Goal: Contribute content: Add original content to the website for others to see

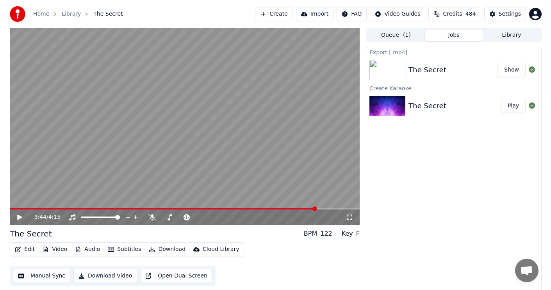
scroll to position [3, 0]
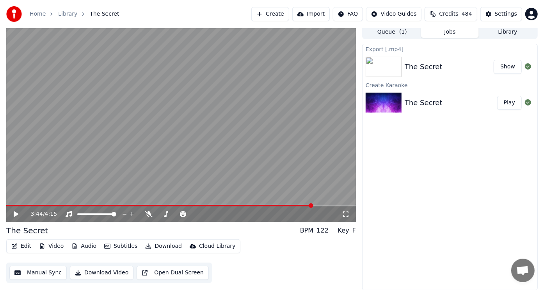
click at [268, 13] on button "Create" at bounding box center [270, 14] width 38 height 14
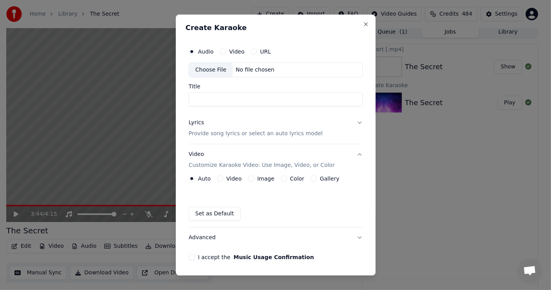
click at [216, 70] on div "Choose File" at bounding box center [211, 70] width 44 height 14
click at [214, 67] on div "Choose File" at bounding box center [211, 70] width 44 height 14
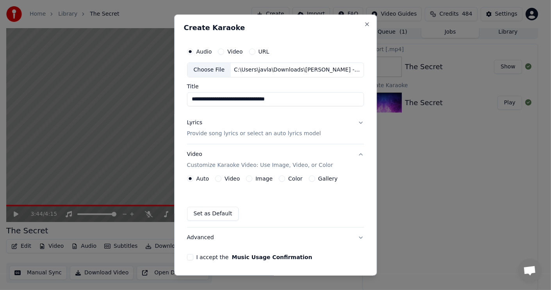
click at [287, 98] on input "**********" at bounding box center [275, 99] width 177 height 14
type input "**********"
click at [193, 123] on div "Lyrics" at bounding box center [194, 123] width 15 height 8
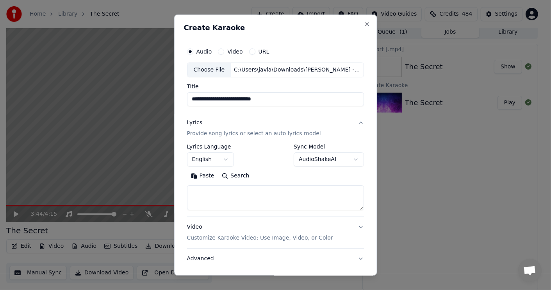
click at [228, 157] on button "English" at bounding box center [210, 159] width 47 height 14
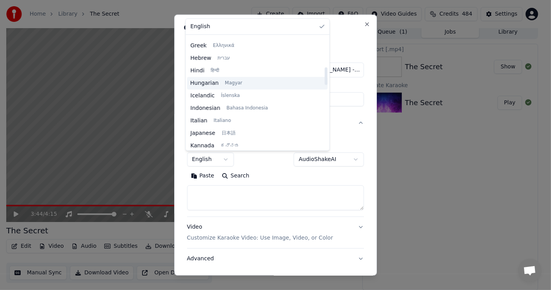
scroll to position [156, 0]
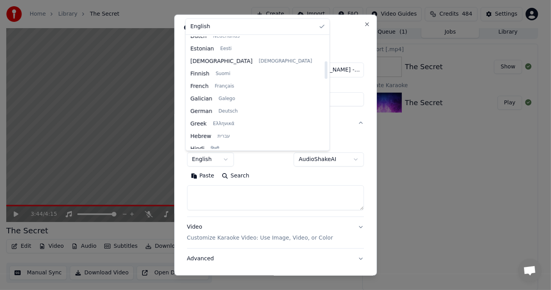
select select "**"
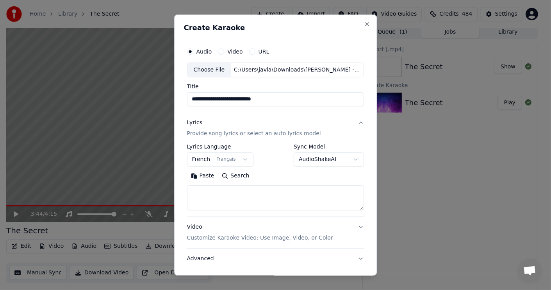
click at [205, 174] on button "Paste" at bounding box center [202, 175] width 31 height 12
type textarea "**********"
drag, startPoint x: 230, startPoint y: 191, endPoint x: 166, endPoint y: 196, distance: 64.6
click at [166, 196] on body "**********" at bounding box center [272, 142] width 544 height 290
click at [206, 175] on button "Paste" at bounding box center [202, 175] width 31 height 12
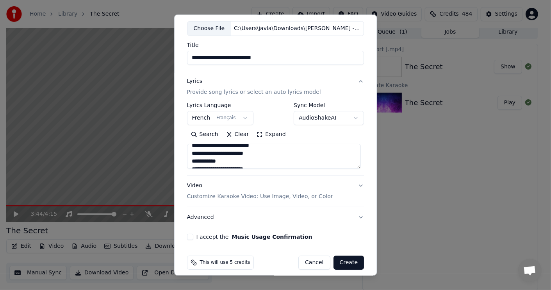
scroll to position [45, 0]
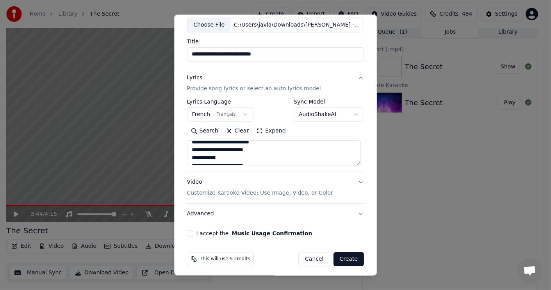
click at [194, 182] on div "Video Customize Karaoke Video: Use Image, Video, or Color" at bounding box center [260, 187] width 146 height 19
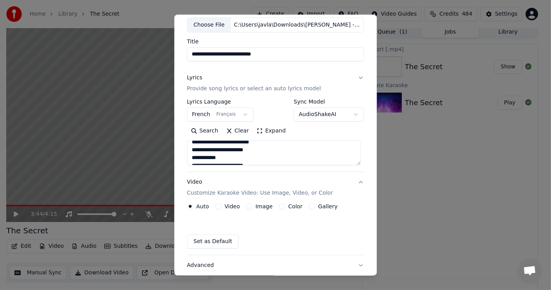
type textarea "**********"
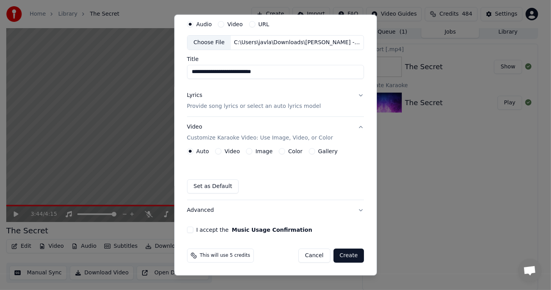
scroll to position [27, 0]
click at [216, 151] on button "Video" at bounding box center [218, 151] width 6 height 6
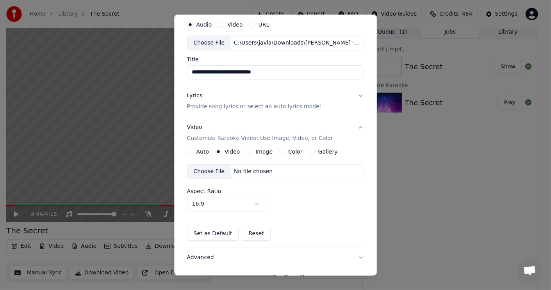
click at [210, 172] on div "Choose File" at bounding box center [209, 171] width 44 height 14
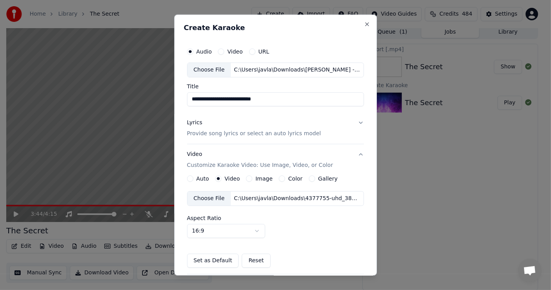
scroll to position [74, 0]
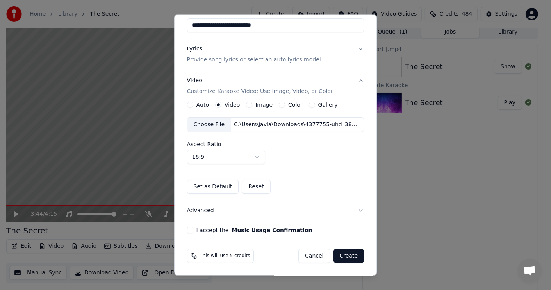
click at [342, 253] on button "Create" at bounding box center [348, 256] width 31 height 14
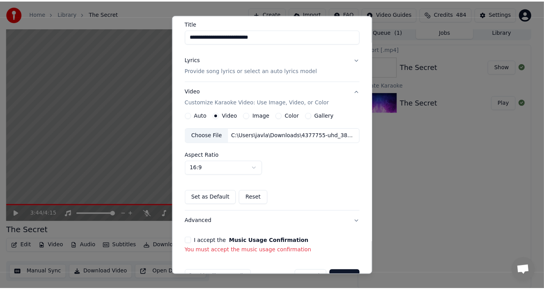
scroll to position [85, 0]
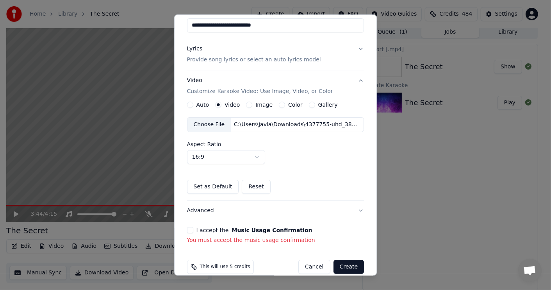
click at [190, 232] on button "I accept the Music Usage Confirmation" at bounding box center [190, 230] width 6 height 6
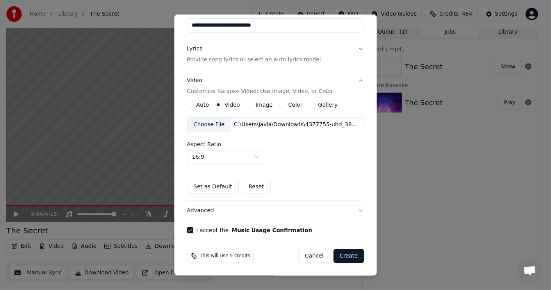
click at [342, 254] on button "Create" at bounding box center [348, 256] width 31 height 14
click at [347, 258] on button "Create" at bounding box center [348, 256] width 31 height 14
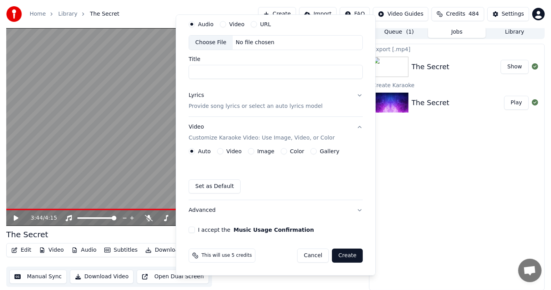
scroll to position [27, 0]
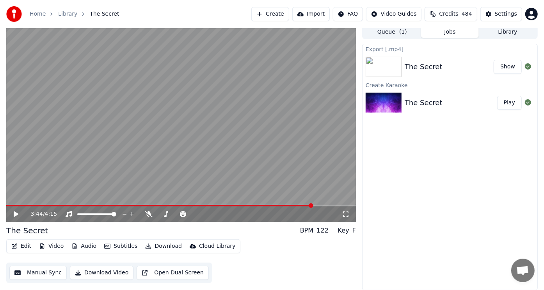
click at [269, 12] on button "Create" at bounding box center [270, 14] width 38 height 14
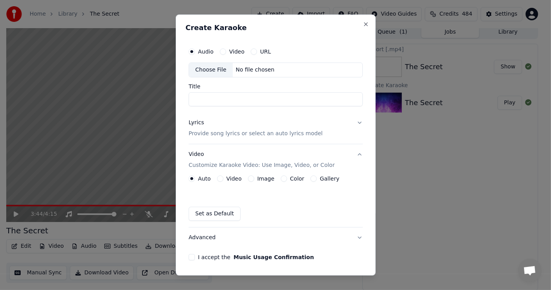
click at [204, 132] on p "Provide song lyrics or select an auto lyrics model" at bounding box center [256, 134] width 134 height 8
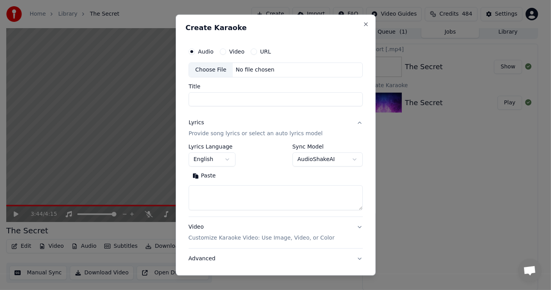
click at [204, 132] on p "Provide song lyrics or select an auto lyrics model" at bounding box center [256, 134] width 134 height 8
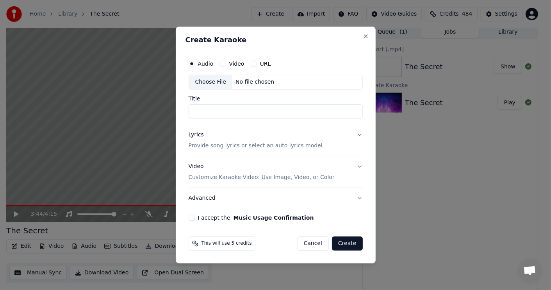
click at [257, 111] on input "Title" at bounding box center [276, 111] width 174 height 14
click at [214, 82] on div "Choose File" at bounding box center [211, 82] width 44 height 14
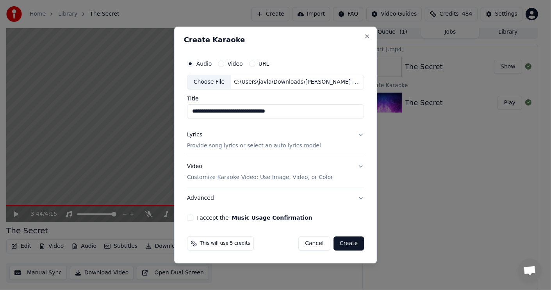
click at [299, 109] on input "**********" at bounding box center [275, 111] width 177 height 14
type input "**********"
click at [197, 135] on div "Lyrics" at bounding box center [194, 135] width 15 height 8
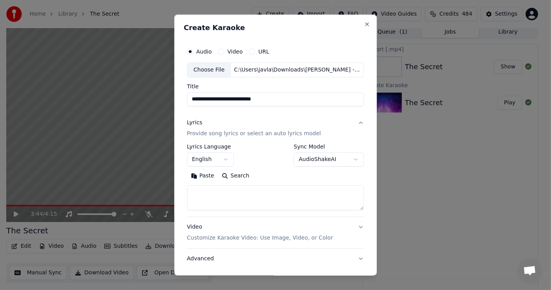
click at [205, 175] on button "Paste" at bounding box center [202, 175] width 31 height 12
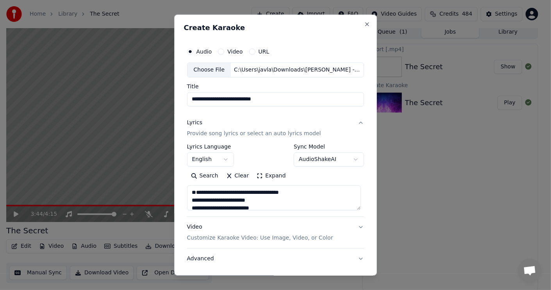
click at [189, 201] on textarea at bounding box center [274, 197] width 174 height 25
type textarea "**********"
click at [228, 238] on p "Customize Karaoke Video: Use Image, Video, or Color" at bounding box center [260, 238] width 146 height 8
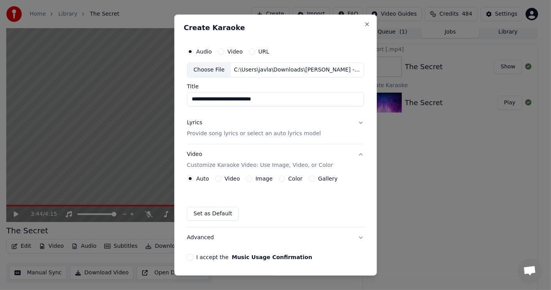
click at [217, 179] on button "Video" at bounding box center [218, 178] width 6 height 6
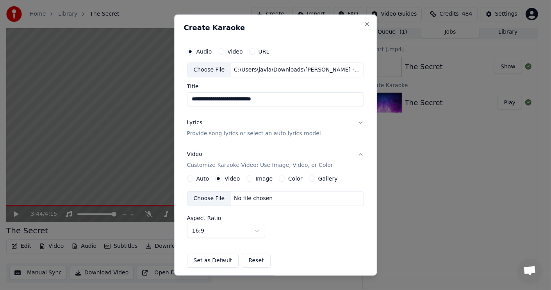
click at [208, 198] on div "Choose File" at bounding box center [209, 198] width 44 height 14
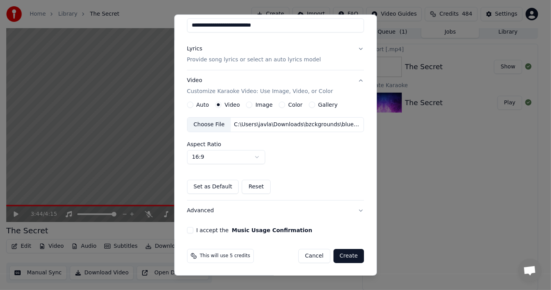
click at [189, 229] on button "I accept the Music Usage Confirmation" at bounding box center [190, 230] width 6 height 6
click at [340, 258] on button "Create" at bounding box center [348, 256] width 31 height 14
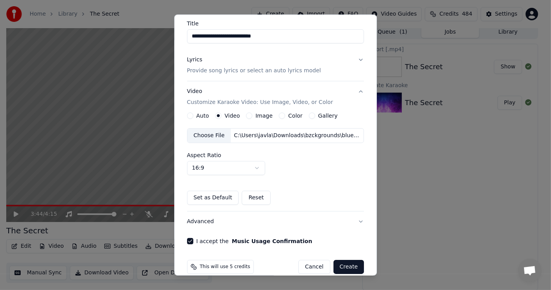
scroll to position [85, 0]
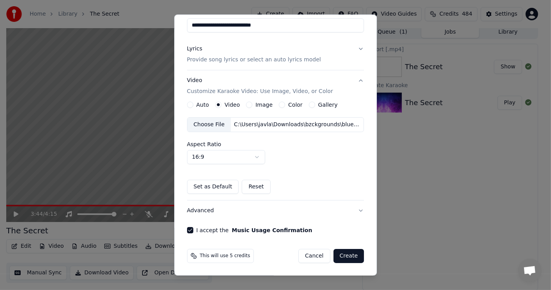
click at [212, 125] on div "Choose File" at bounding box center [209, 125] width 44 height 14
click at [190, 229] on button "I accept the Music Usage Confirmation" at bounding box center [190, 230] width 6 height 6
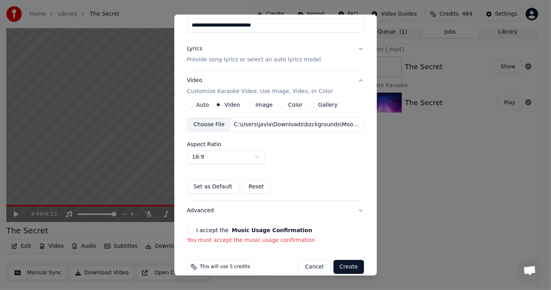
click at [188, 230] on button "I accept the Music Usage Confirmation" at bounding box center [190, 230] width 6 height 6
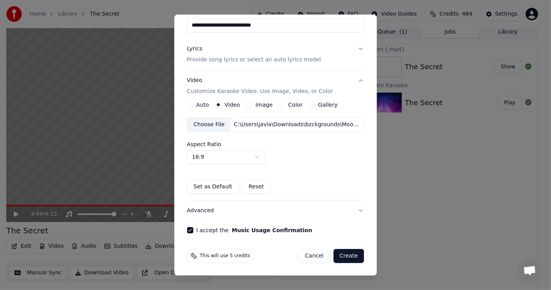
click at [346, 256] on button "Create" at bounding box center [348, 256] width 31 height 14
click at [341, 253] on button "Create" at bounding box center [348, 256] width 31 height 14
click at [356, 210] on button "Advanced" at bounding box center [275, 210] width 177 height 20
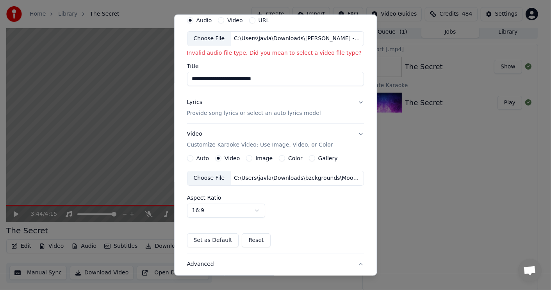
scroll to position [15, 0]
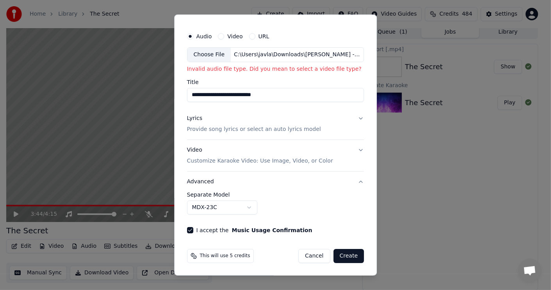
click at [248, 206] on body "**********" at bounding box center [272, 142] width 544 height 290
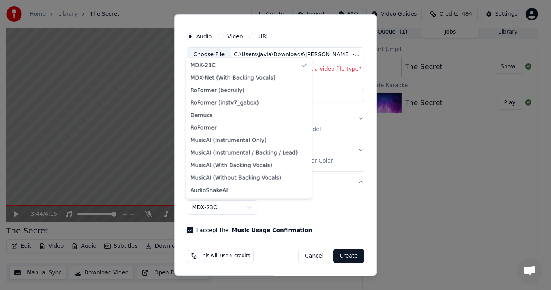
select select "**********"
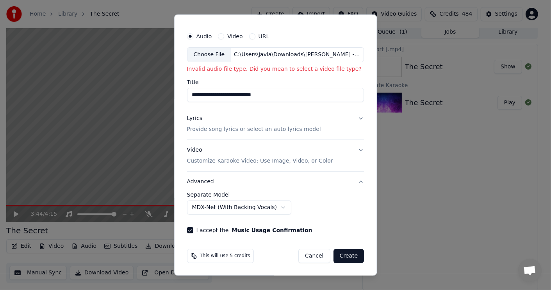
click at [218, 37] on button "Video" at bounding box center [221, 36] width 6 height 6
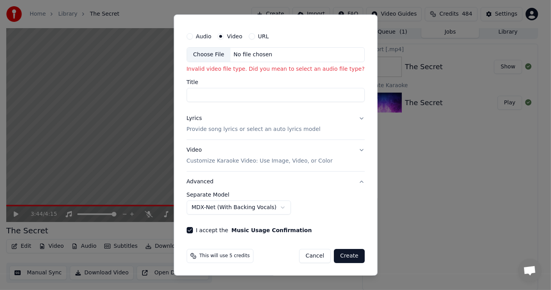
click at [245, 93] on input "Title" at bounding box center [275, 95] width 178 height 14
click at [207, 55] on div "Choose File" at bounding box center [209, 55] width 44 height 14
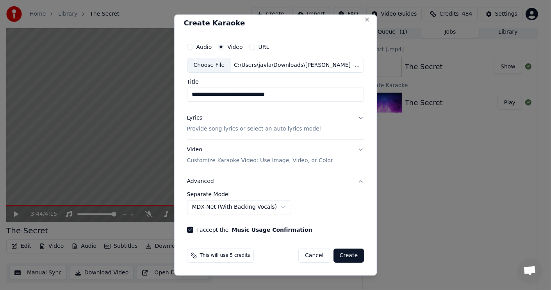
scroll to position [4, 0]
drag, startPoint x: 294, startPoint y: 94, endPoint x: 264, endPoint y: 95, distance: 29.7
click at [264, 95] on input "**********" at bounding box center [275, 95] width 177 height 14
type input "**********"
click at [190, 118] on div "Lyrics" at bounding box center [194, 118] width 15 height 8
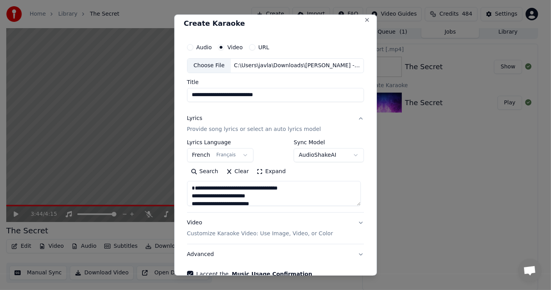
click at [191, 189] on textarea at bounding box center [274, 193] width 174 height 25
type textarea "**********"
click at [241, 153] on button "French Français" at bounding box center [220, 155] width 66 height 14
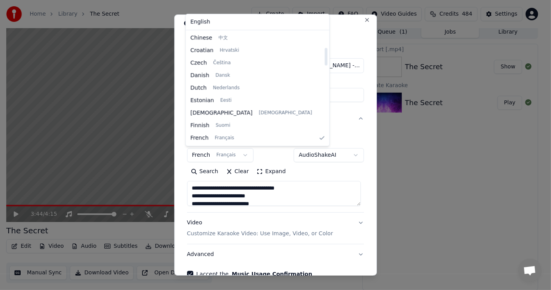
scroll to position [0, 0]
select select "**"
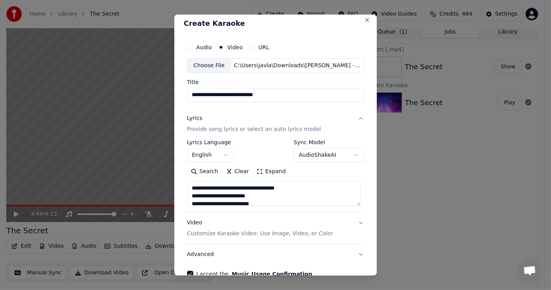
scroll to position [43, 0]
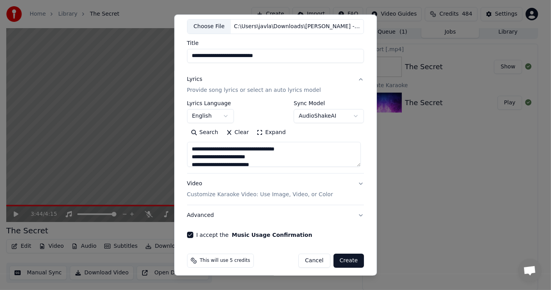
click at [197, 214] on button "Advanced" at bounding box center [275, 215] width 177 height 20
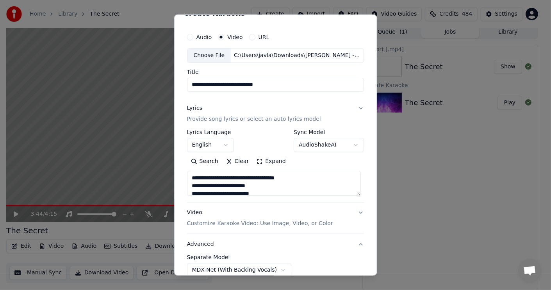
scroll to position [4, 0]
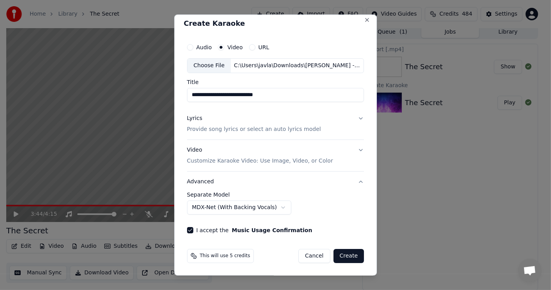
click at [193, 148] on div "Video Customize Karaoke Video: Use Image, Video, or Color" at bounding box center [260, 155] width 146 height 19
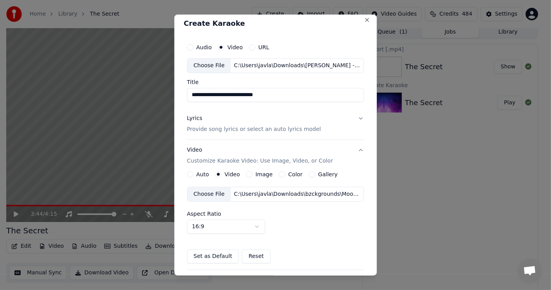
click at [203, 194] on div "Choose File" at bounding box center [209, 194] width 44 height 14
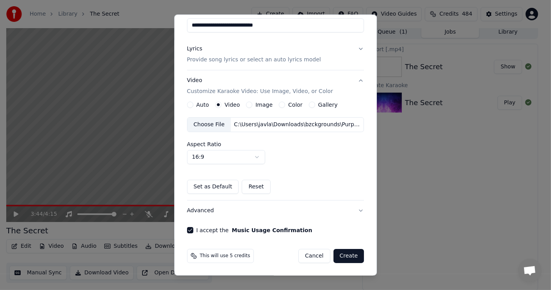
scroll to position [0, 0]
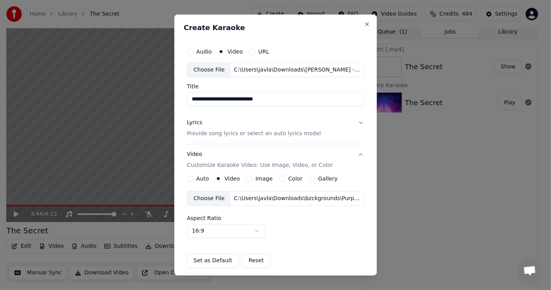
click at [194, 123] on div "Lyrics" at bounding box center [194, 123] width 15 height 8
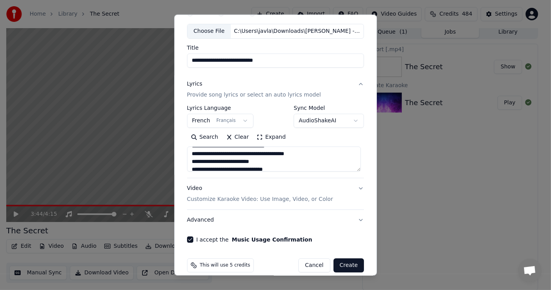
scroll to position [48, 0]
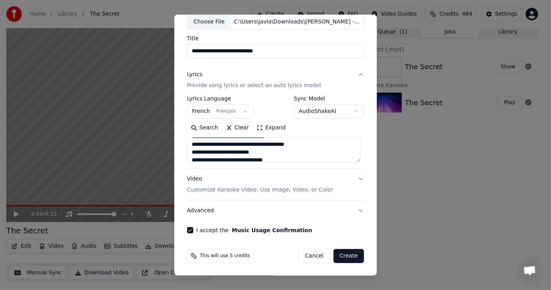
click at [194, 210] on button "Advanced" at bounding box center [275, 210] width 177 height 20
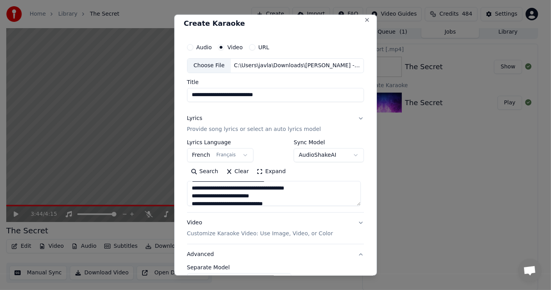
scroll to position [4, 0]
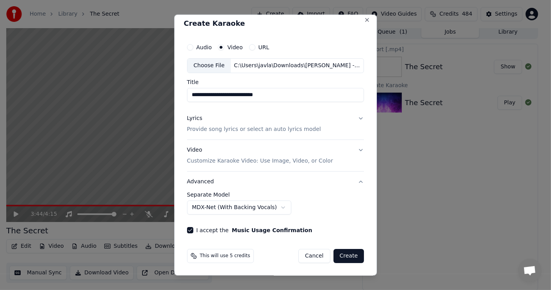
drag, startPoint x: 346, startPoint y: 255, endPoint x: 315, endPoint y: 285, distance: 42.2
click at [323, 278] on body "**********" at bounding box center [272, 142] width 544 height 290
click at [339, 262] on button "Create" at bounding box center [348, 256] width 31 height 14
drag, startPoint x: 345, startPoint y: 255, endPoint x: 346, endPoint y: 251, distance: 4.8
click at [346, 250] on div "Cancel Create" at bounding box center [326, 256] width 75 height 14
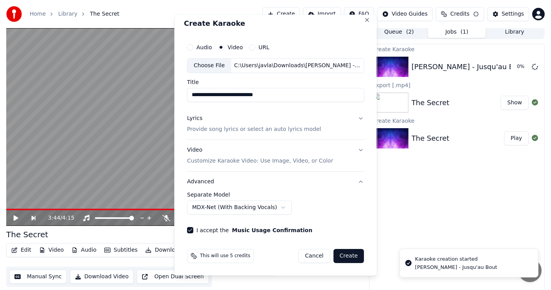
select select "******"
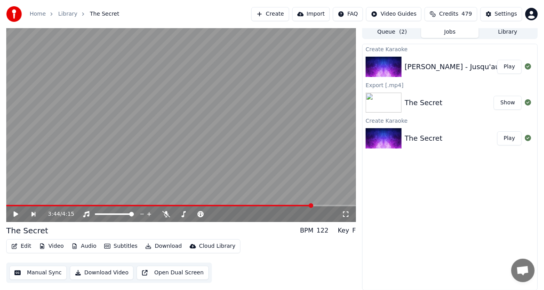
click at [511, 67] on button "Play" at bounding box center [509, 67] width 25 height 14
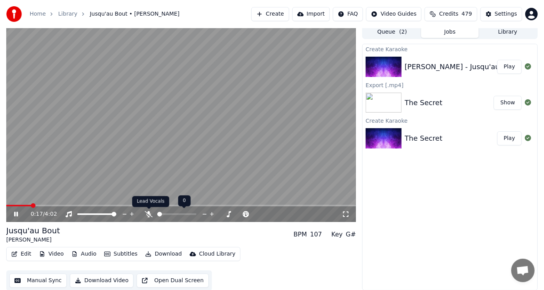
click at [151, 210] on div at bounding box center [180, 214] width 71 height 8
click at [149, 214] on icon at bounding box center [149, 214] width 8 height 6
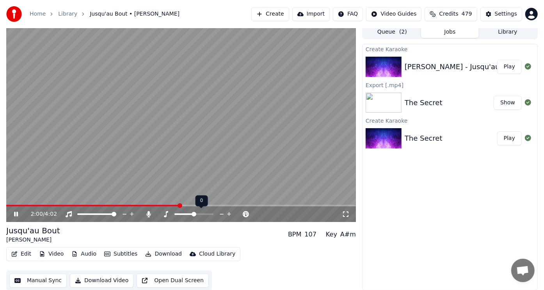
click at [193, 216] on span at bounding box center [194, 214] width 5 height 5
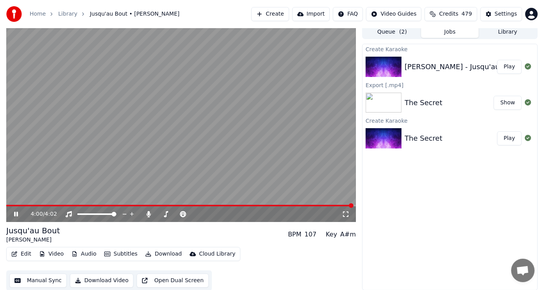
click at [15, 214] on icon at bounding box center [16, 214] width 4 height 5
click at [26, 255] on button "Edit" at bounding box center [21, 253] width 26 height 11
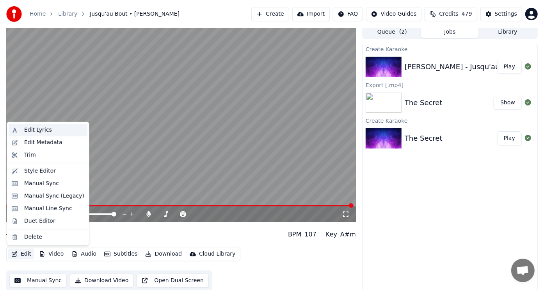
click at [43, 131] on div "Edit Lyrics" at bounding box center [38, 130] width 28 height 8
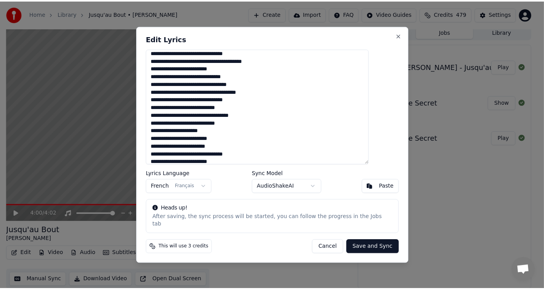
scroll to position [281, 0]
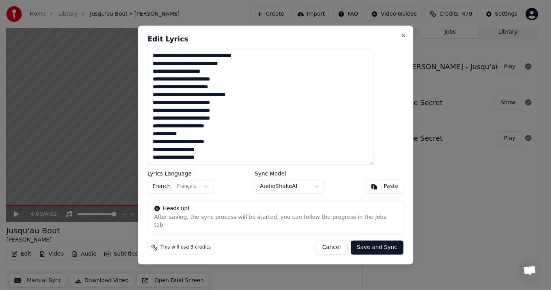
click at [209, 160] on textarea at bounding box center [261, 107] width 226 height 116
click at [321, 242] on button "Cancel" at bounding box center [331, 247] width 32 height 14
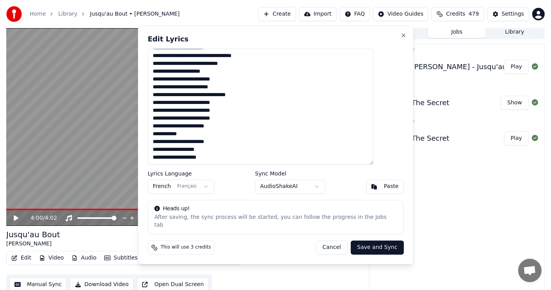
type textarea "**********"
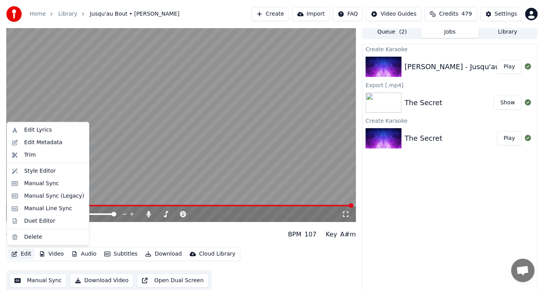
click at [26, 252] on button "Edit" at bounding box center [21, 253] width 26 height 11
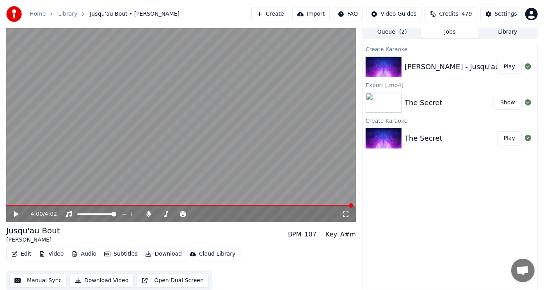
click at [467, 220] on div "Create Karaoke [PERSON_NAME] - Jusqu'au Bout Play Export [.mp4] The Secret Show…" at bounding box center [450, 167] width 176 height 246
click at [14, 214] on icon at bounding box center [16, 213] width 5 height 5
click at [16, 213] on icon at bounding box center [16, 213] width 5 height 5
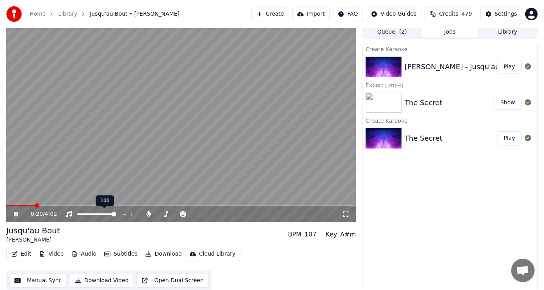
click at [116, 216] on span at bounding box center [114, 214] width 5 height 5
click at [169, 213] on span at bounding box center [168, 214] width 5 height 5
click at [165, 214] on icon at bounding box center [166, 214] width 8 height 6
click at [197, 216] on span at bounding box center [197, 214] width 5 height 5
